Goal: Navigation & Orientation: Find specific page/section

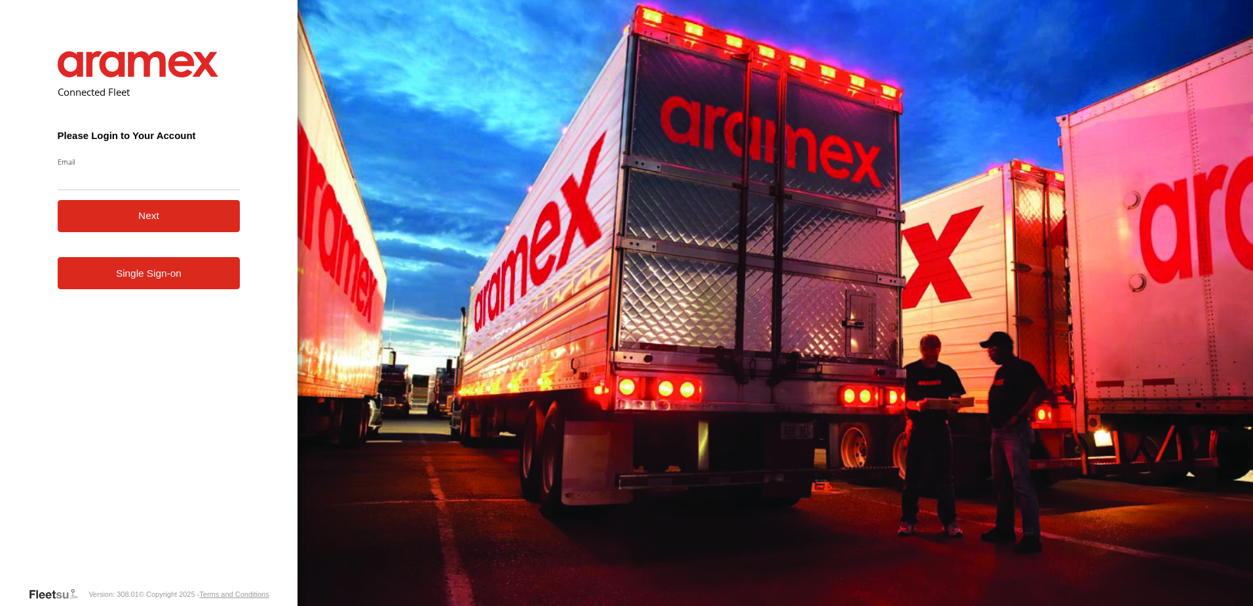
type input "**********"
click at [157, 221] on button "Next" at bounding box center [149, 216] width 183 height 32
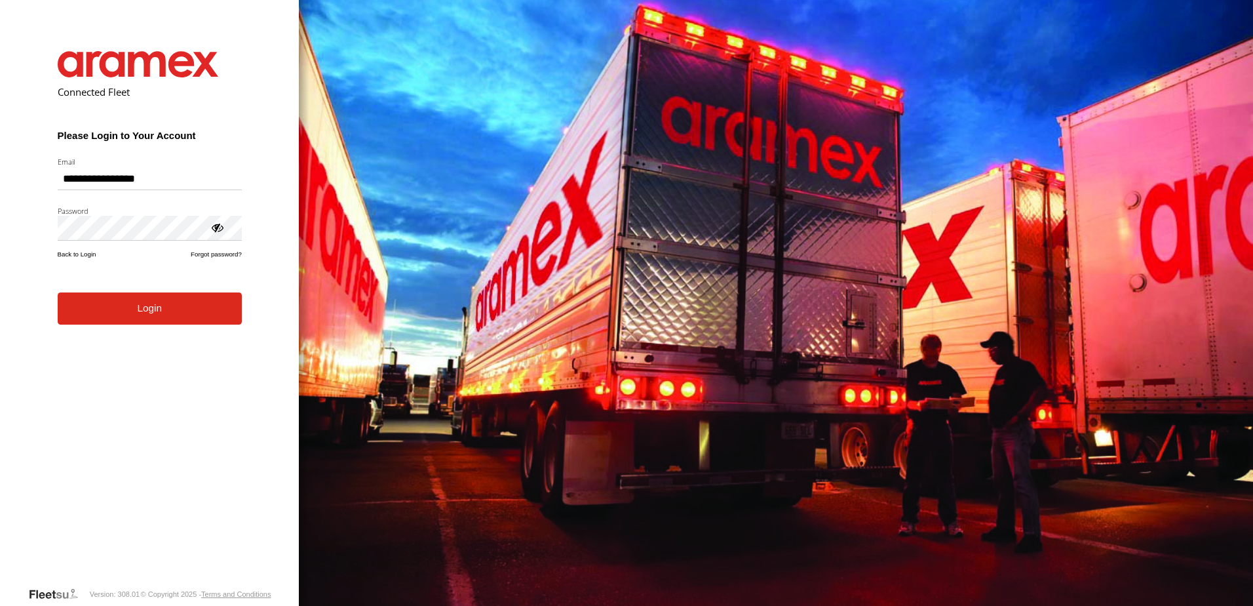
click at [121, 315] on button "Login" at bounding box center [150, 308] width 184 height 32
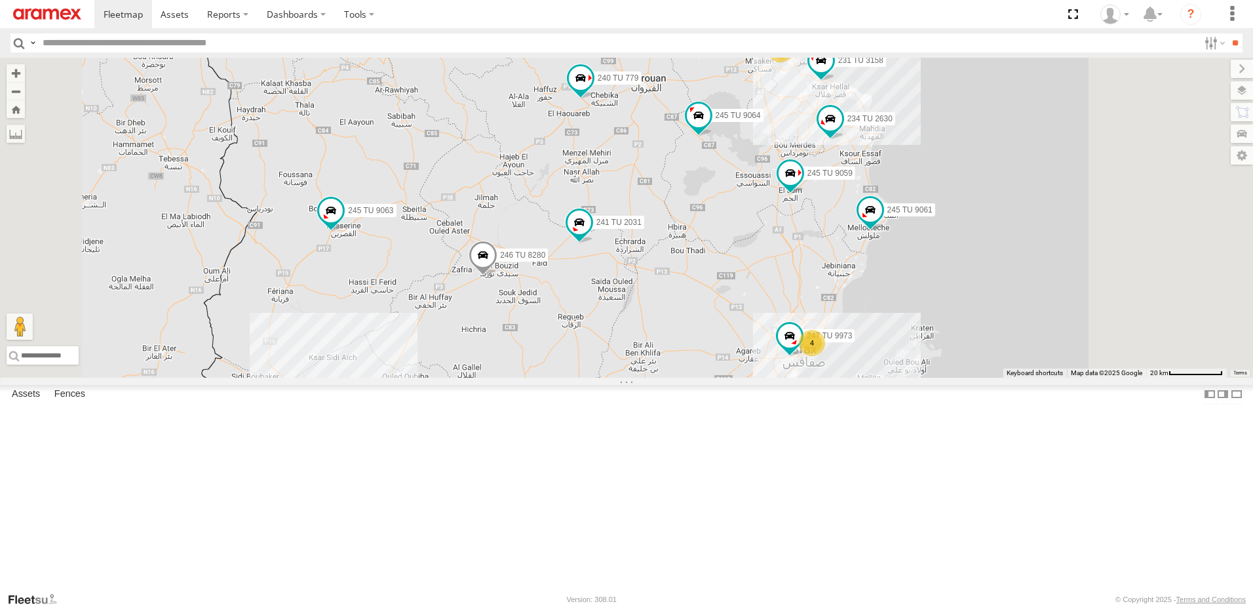
drag, startPoint x: 894, startPoint y: 275, endPoint x: 870, endPoint y: 301, distance: 35.8
click at [870, 301] on div "245 TU 4334 245 TU 9053 231 TU 3163 245 TU 9061 245 TU 9063 246 TU 8280 241 TU …" at bounding box center [626, 218] width 1253 height 320
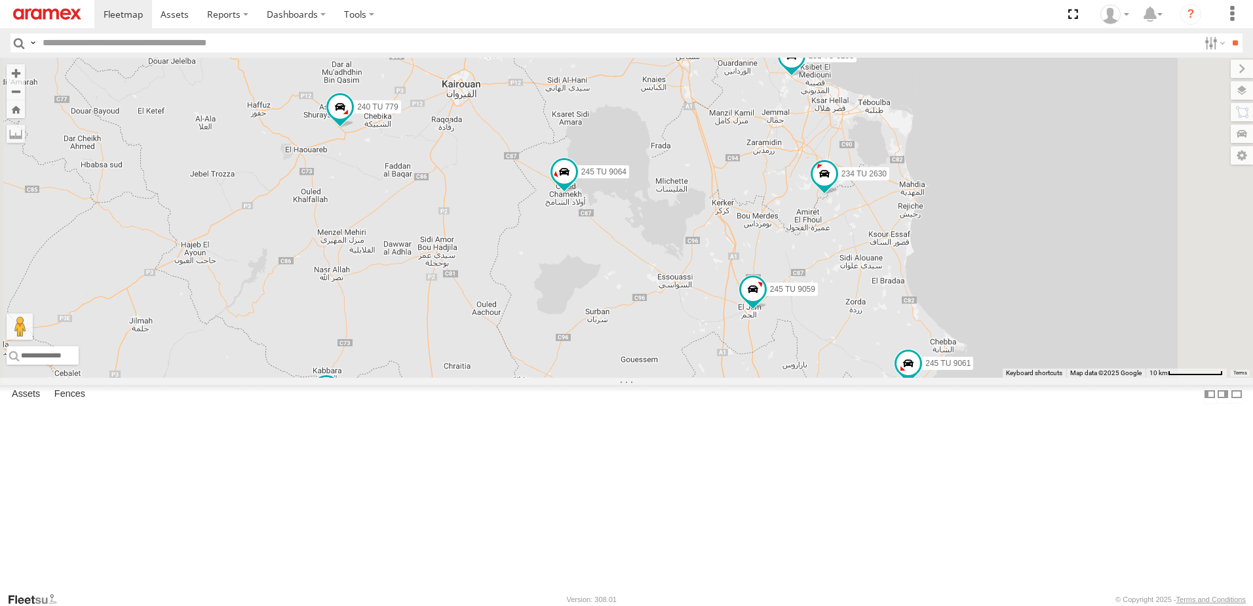
drag, startPoint x: 927, startPoint y: 243, endPoint x: 850, endPoint y: 357, distance: 137.2
click at [851, 356] on div "245 TU 4334 245 TU 9053 231 TU 3163 245 TU 9061 245 TU 9063 246 TU 8280 241 TU …" at bounding box center [626, 218] width 1253 height 320
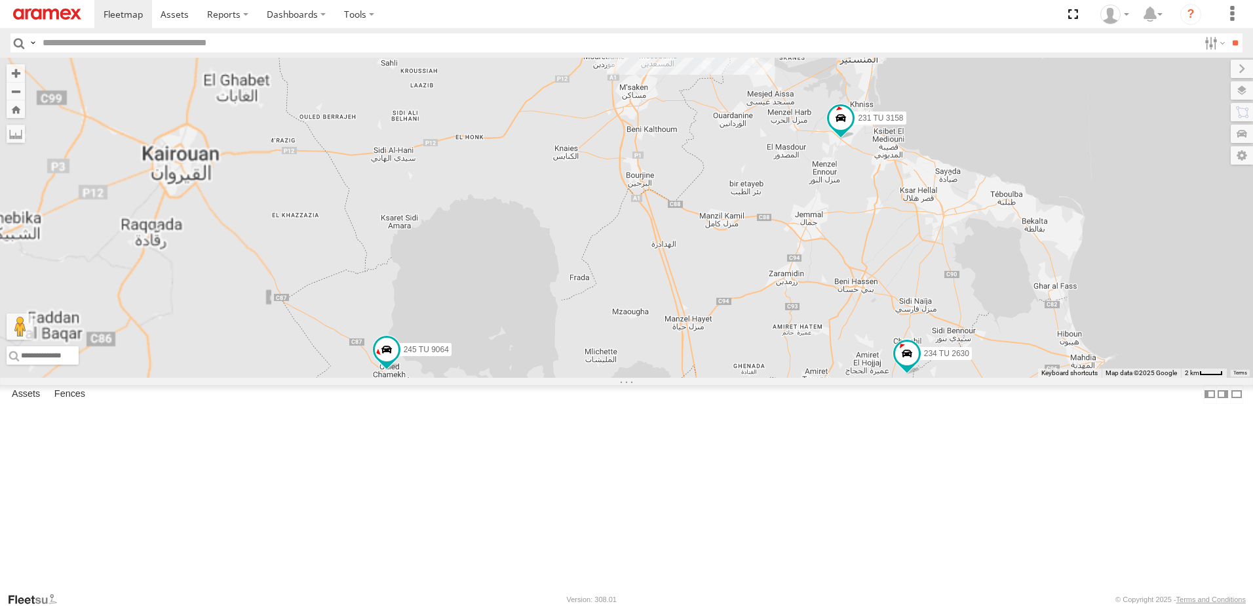
drag, startPoint x: 871, startPoint y: 208, endPoint x: 848, endPoint y: 351, distance: 144.7
click at [849, 351] on div "245 TU 4334 245 TU 9053 231 TU 3163 245 TU 9061 245 TU 9063 246 TU 8280 241 TU …" at bounding box center [626, 218] width 1253 height 320
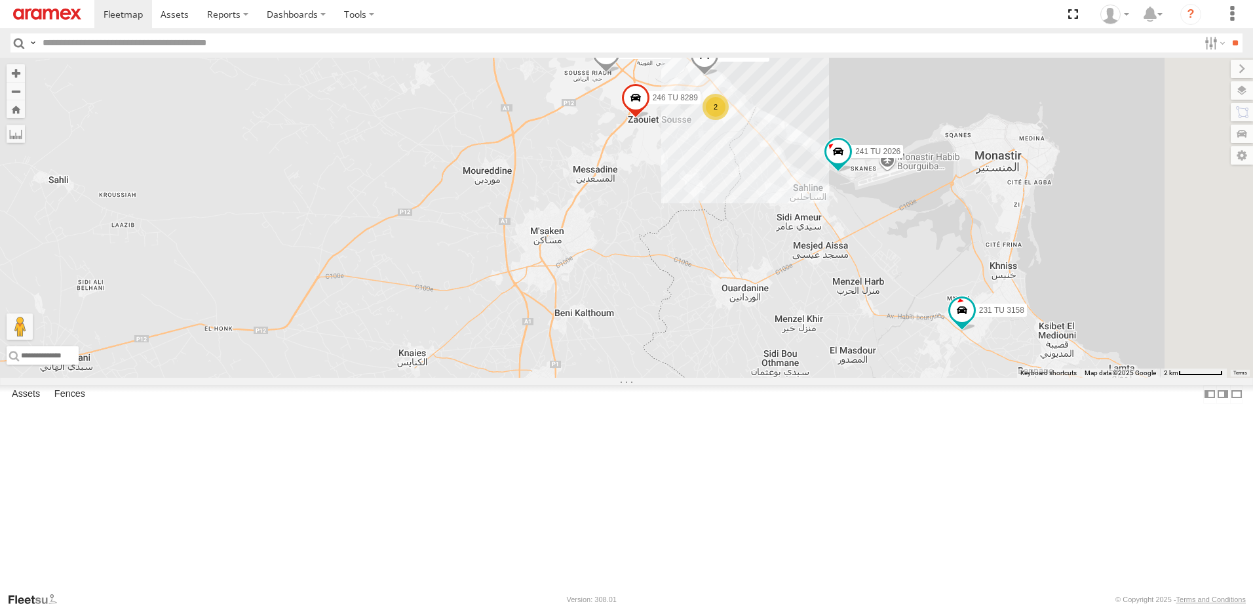
drag, startPoint x: 859, startPoint y: 210, endPoint x: 834, endPoint y: 338, distance: 130.9
click at [834, 338] on div "245 TU 4334 245 TU 9053 231 TU 3163 245 TU 9061 245 TU 9063 246 TU 8280 241 TU …" at bounding box center [626, 218] width 1253 height 320
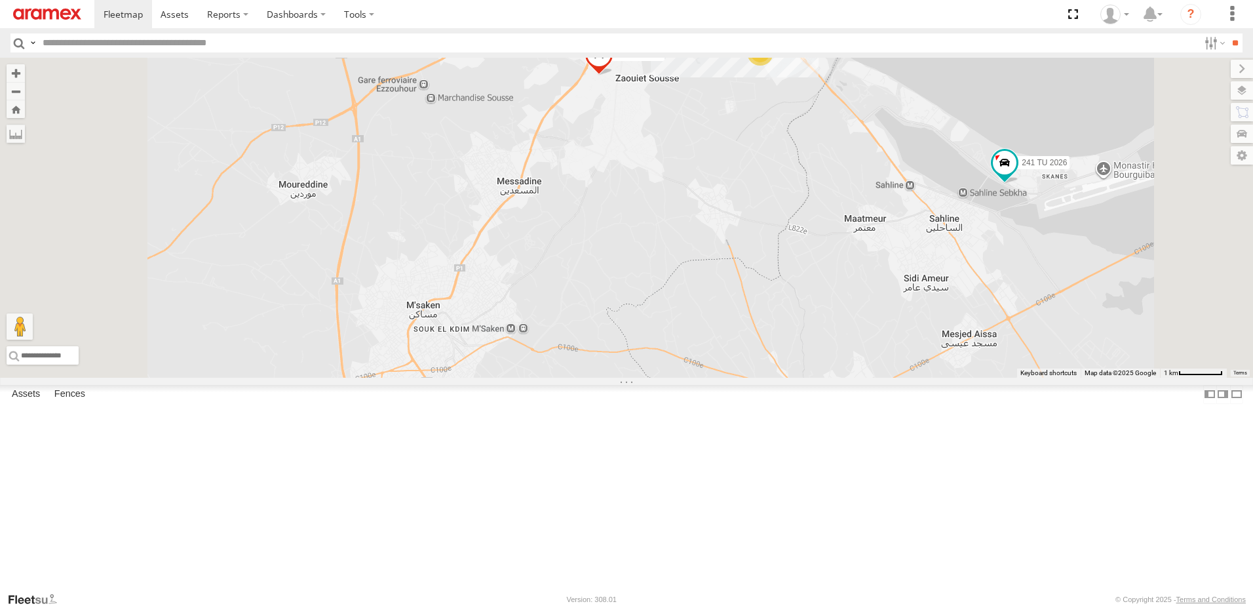
drag, startPoint x: 825, startPoint y: 254, endPoint x: 821, endPoint y: 338, distance: 84.0
click at [821, 336] on div "245 TU 4334 245 TU 9053 231 TU 3163 245 TU 9061 245 TU 9063 246 TU 8280 241 TU …" at bounding box center [626, 218] width 1253 height 320
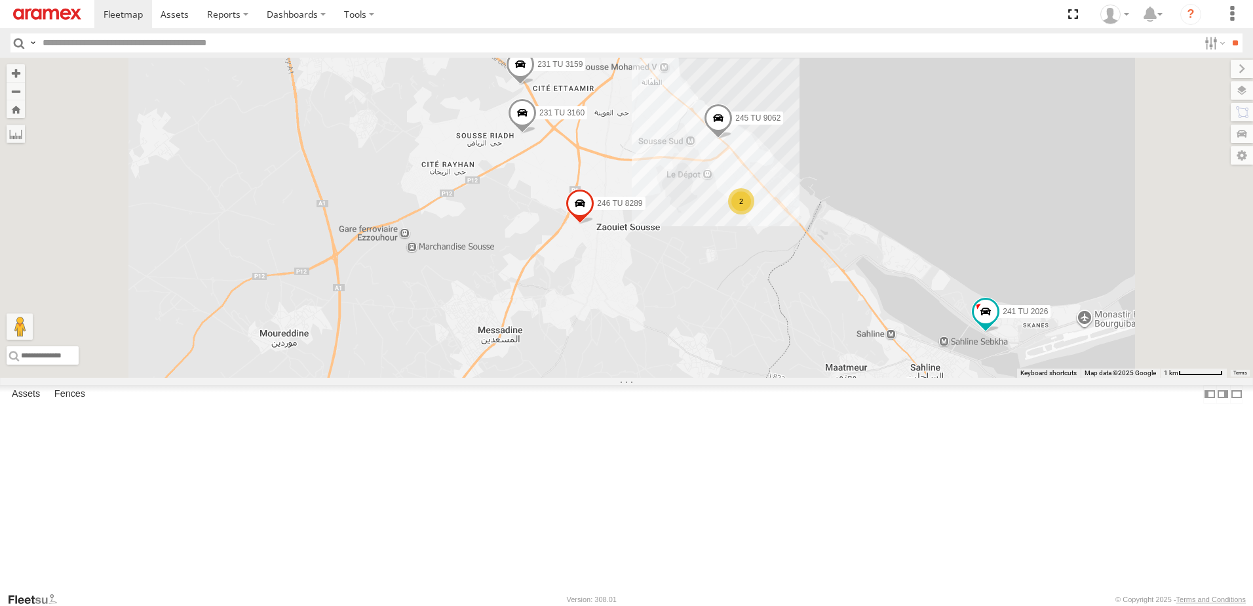
drag, startPoint x: 805, startPoint y: 253, endPoint x: 786, endPoint y: 327, distance: 76.5
click at [786, 327] on div "245 TU 4334 245 TU 9053 231 TU 3163 245 TU 9061 245 TU 9063 246 TU 8280 241 TU …" at bounding box center [626, 218] width 1253 height 320
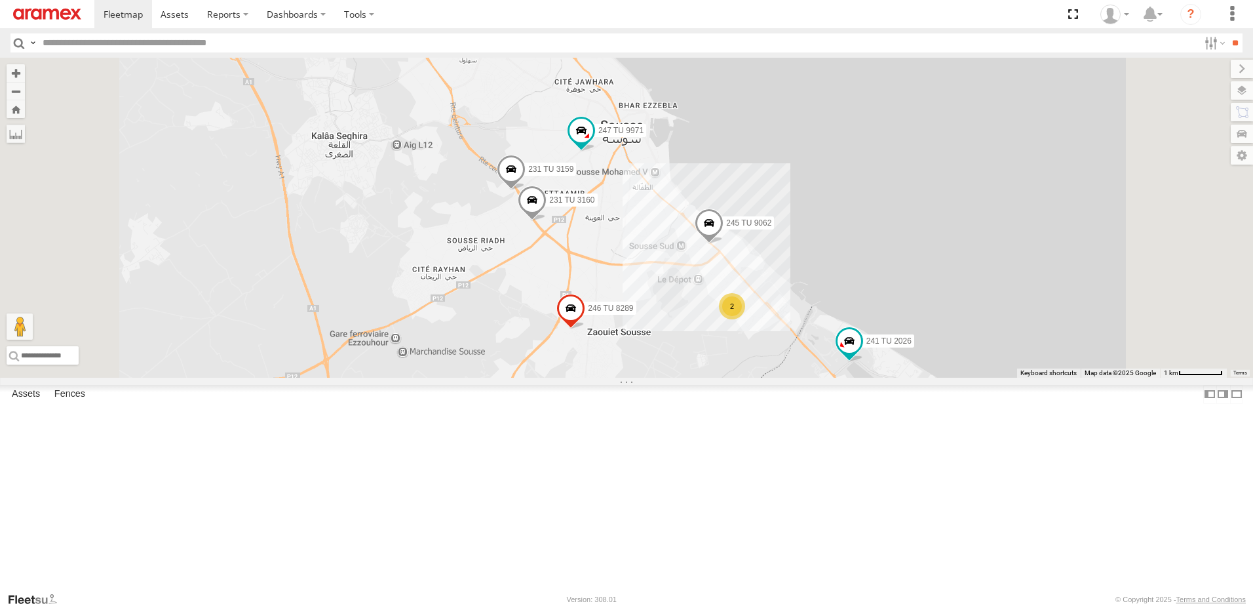
drag, startPoint x: 798, startPoint y: 252, endPoint x: 797, endPoint y: 398, distance: 145.5
click at [797, 378] on div "231 TU 3159 241 TU 2026 231 TU 3160 245 TU 9062 247 TU 9971 246 TU 8289 2" at bounding box center [626, 218] width 1253 height 320
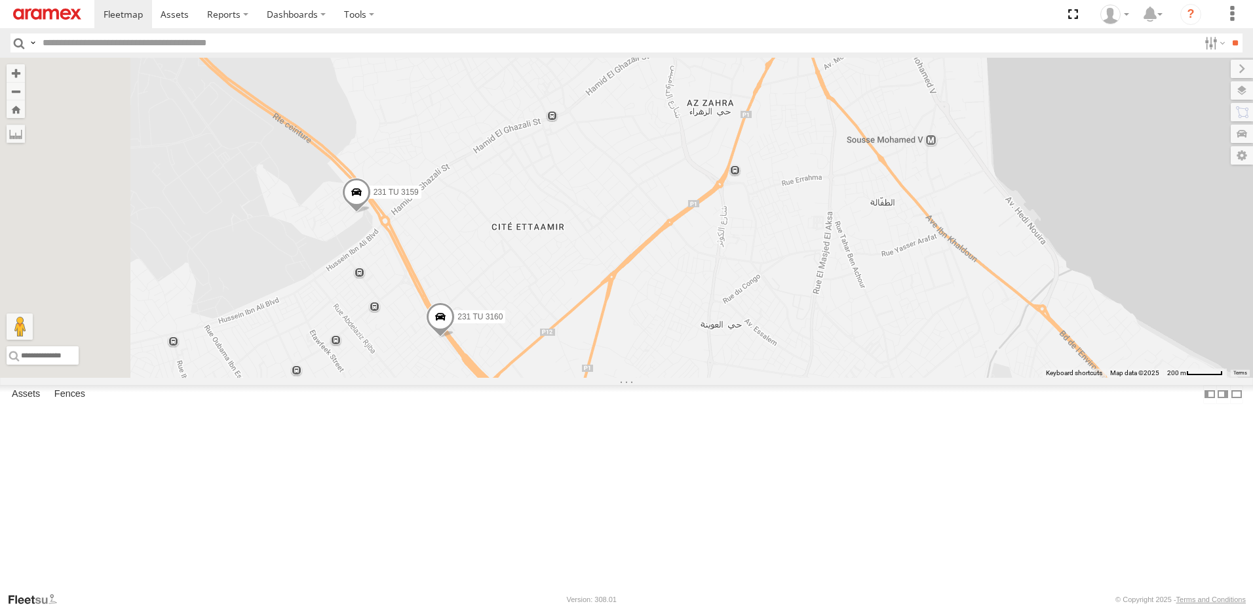
drag, startPoint x: 602, startPoint y: 445, endPoint x: 713, endPoint y: 275, distance: 203.2
click at [713, 275] on div "231 TU 3159 241 TU 2026 231 TU 3160 245 TU 9062 247 TU 9971 246 TU 8289" at bounding box center [626, 218] width 1253 height 320
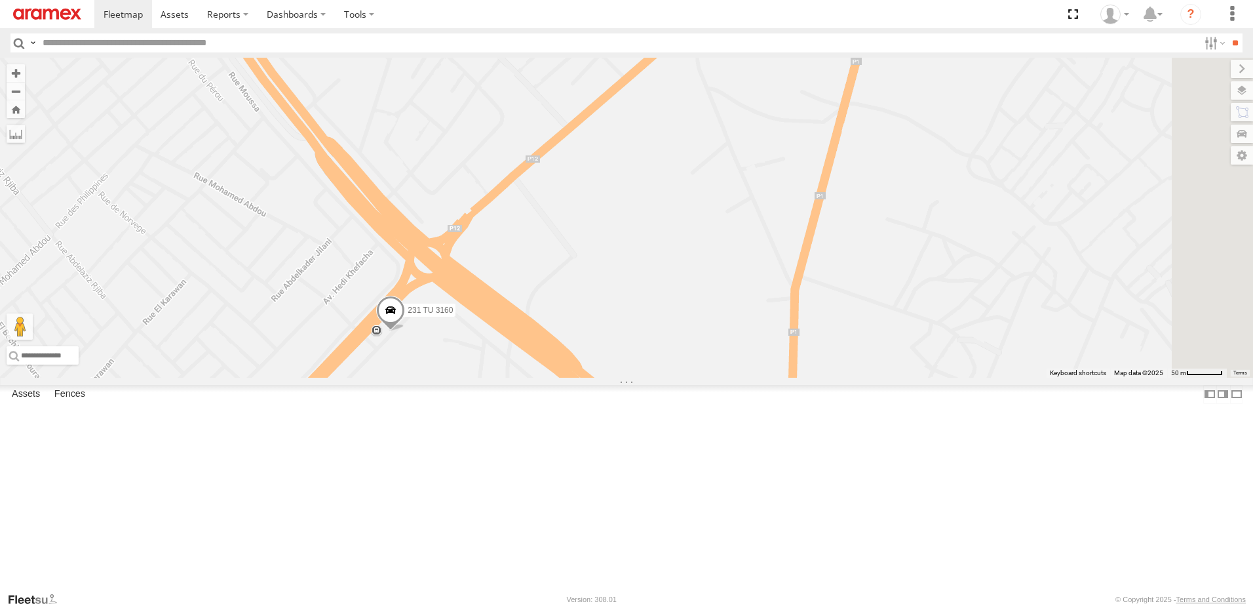
drag, startPoint x: 638, startPoint y: 455, endPoint x: 642, endPoint y: 395, distance: 59.8
click at [642, 378] on div "231 TU 3159 241 TU 2026 231 TU 3160 245 TU 9062 247 TU 9971 246 TU 8289" at bounding box center [626, 218] width 1253 height 320
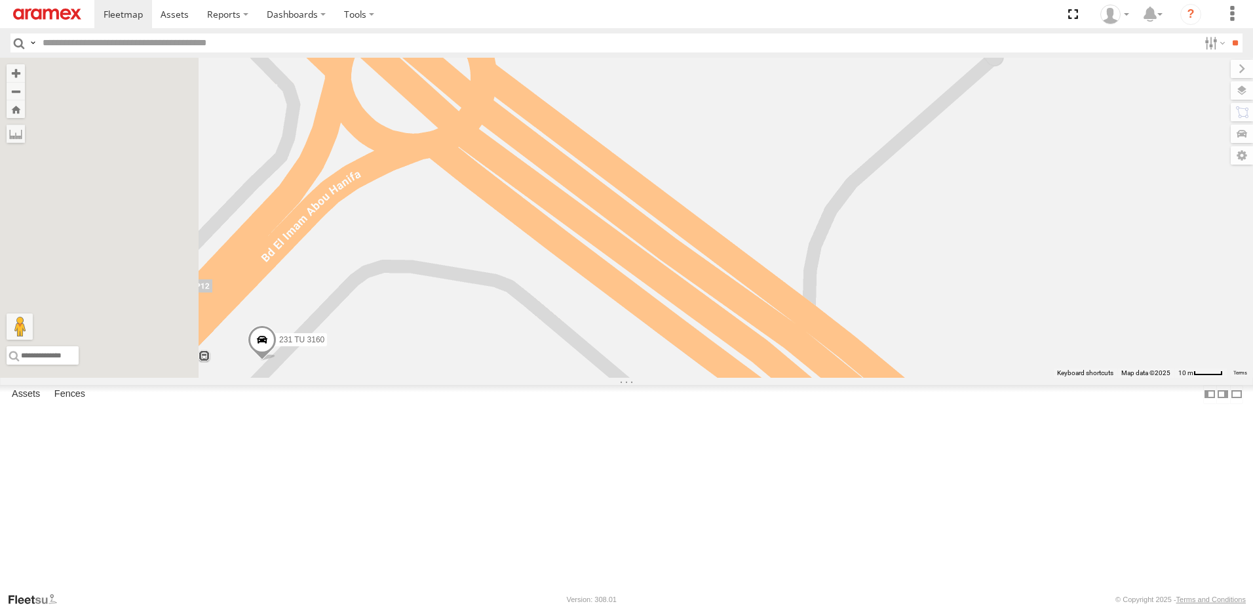
drag, startPoint x: 480, startPoint y: 441, endPoint x: 629, endPoint y: 347, distance: 175.8
click at [629, 348] on div "231 TU 3159 241 TU 2026 231 TU 3160 245 TU 9062 247 TU 9971 246 TU 8289" at bounding box center [626, 218] width 1253 height 320
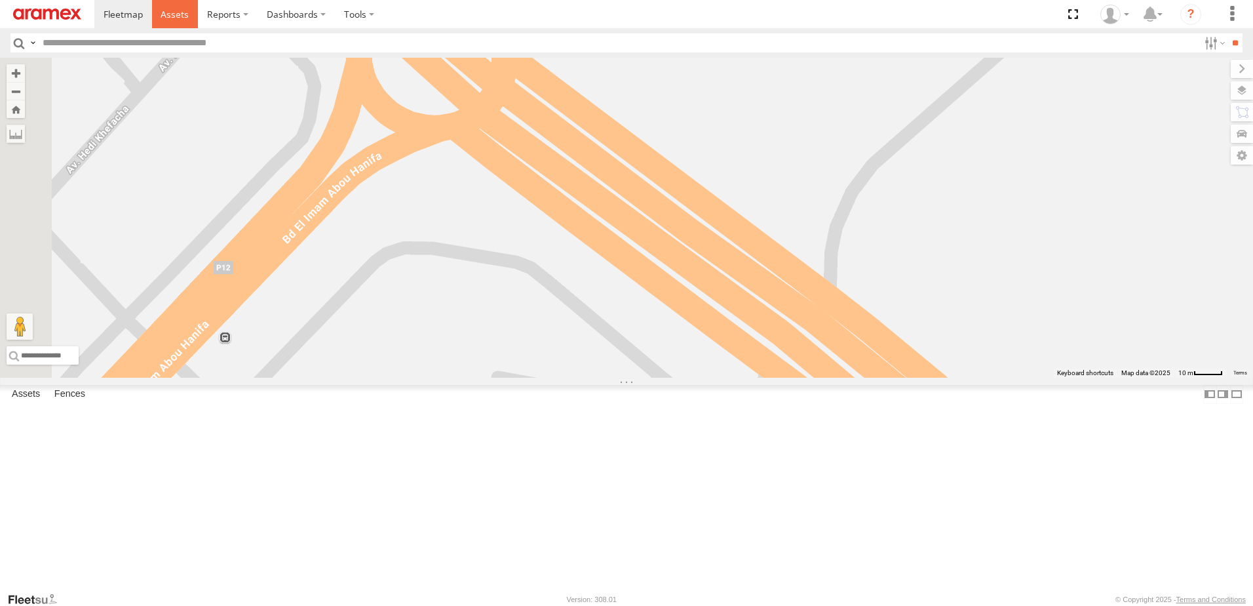
click at [180, 14] on span at bounding box center [175, 14] width 28 height 12
